Goal: Task Accomplishment & Management: Manage account settings

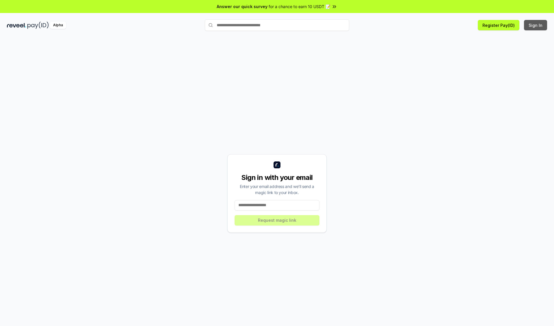
click at [536, 25] on button "Sign In" at bounding box center [535, 25] width 23 height 10
type input "**********"
click at [277, 220] on button "Request magic link" at bounding box center [277, 220] width 85 height 10
